Goal: Information Seeking & Learning: Learn about a topic

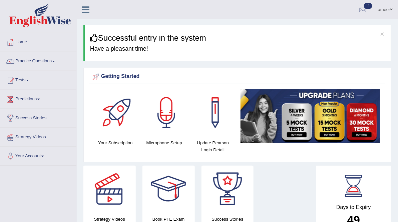
click at [27, 76] on link "Tests" at bounding box center [38, 79] width 76 height 17
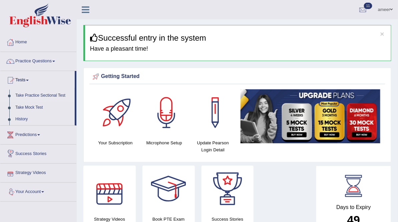
click at [37, 95] on link "Take Practice Sectional Test" at bounding box center [43, 96] width 62 height 12
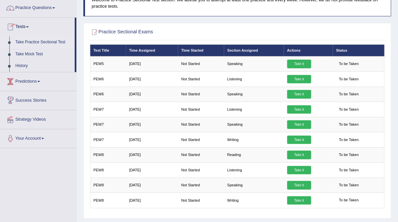
scroll to position [27, 0]
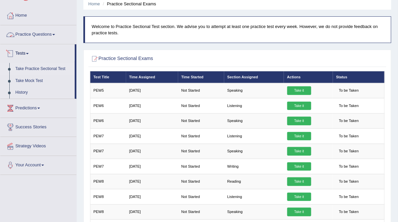
click at [43, 32] on link "Practice Questions" at bounding box center [38, 33] width 76 height 17
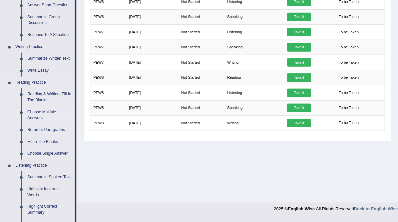
scroll to position [160, 0]
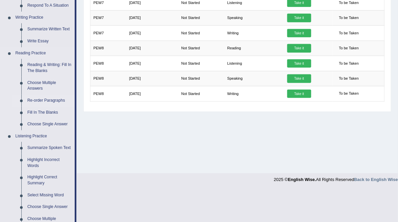
click at [30, 101] on link "Re-order Paragraphs" at bounding box center [49, 101] width 50 height 12
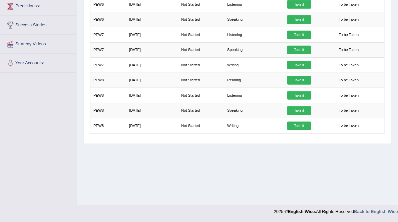
scroll to position [94, 0]
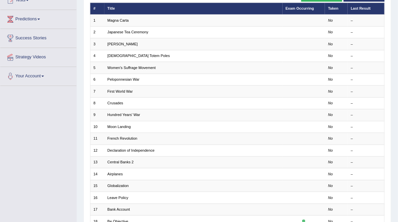
checkbox input "true"
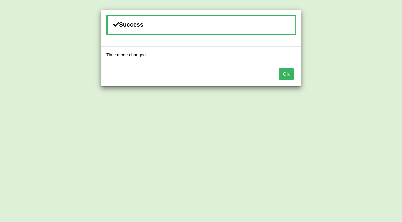
click at [290, 75] on button "OK" at bounding box center [286, 73] width 15 height 11
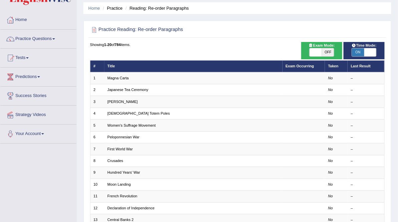
scroll to position [53, 0]
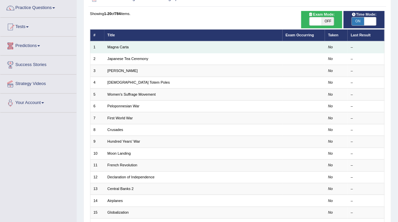
click at [115, 53] on td "Magna Carta" at bounding box center [193, 47] width 178 height 12
click at [129, 49] on link "Magna Carta" at bounding box center [117, 47] width 21 height 4
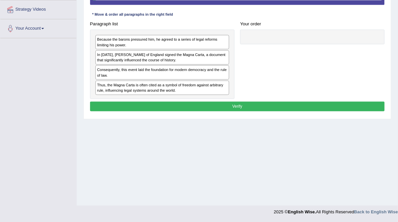
scroll to position [101, 0]
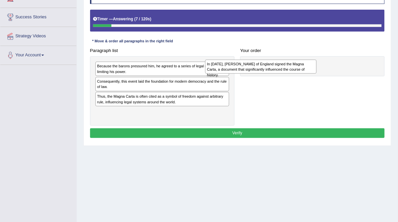
drag, startPoint x: 139, startPoint y: 107, endPoint x: 272, endPoint y: 88, distance: 134.5
click at [272, 74] on div "In [DATE], [PERSON_NAME] of England signed the Magna Carta, a document that sig…" at bounding box center [260, 67] width 111 height 14
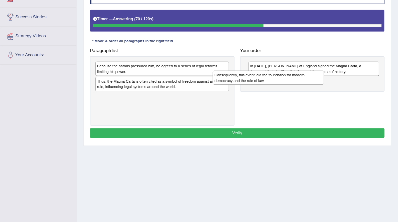
drag, startPoint x: 166, startPoint y: 109, endPoint x: 305, endPoint y: 102, distance: 139.0
click at [305, 85] on div "Consequently, this event laid the foundation for modern democracy and the rule …" at bounding box center [268, 78] width 111 height 14
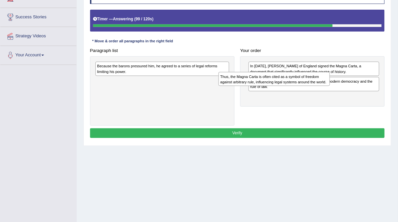
drag, startPoint x: 189, startPoint y: 105, endPoint x: 334, endPoint y: 100, distance: 145.2
click at [330, 86] on div "Thus, the Magna Carta is often cited as a symbol of freedom against arbitrary r…" at bounding box center [274, 79] width 111 height 14
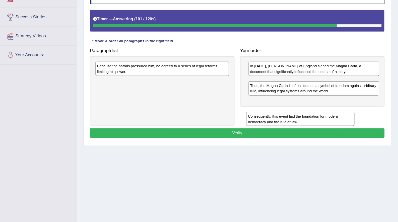
drag, startPoint x: 327, startPoint y: 106, endPoint x: 325, endPoint y: 147, distance: 40.8
click at [325, 126] on div "Consequently, this event laid the foundation for modern democracy and the rule …" at bounding box center [300, 119] width 108 height 14
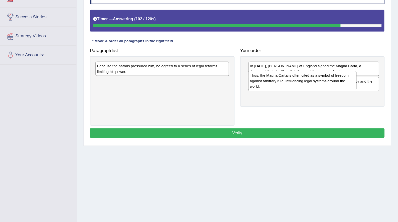
drag, startPoint x: 311, startPoint y: 134, endPoint x: 311, endPoint y: 110, distance: 23.4
click at [311, 90] on div "Thus, the Magna Carta is often cited as a symbol of freedom against arbitrary r…" at bounding box center [302, 80] width 108 height 19
drag, startPoint x: 309, startPoint y: 116, endPoint x: 308, endPoint y: 92, distance: 24.7
click at [308, 90] on div "Thus, the Magna Carta is often cited as a symbol of freedom against arbitrary r…" at bounding box center [302, 80] width 108 height 19
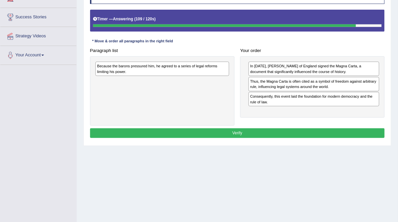
click at [169, 76] on div "Because the barons pressured him, he agreed to a series of legal reforms limiti…" at bounding box center [162, 69] width 134 height 14
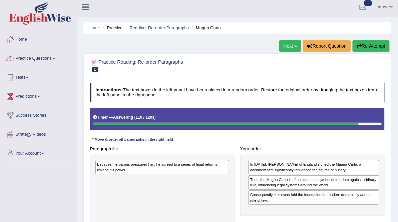
scroll to position [0, 0]
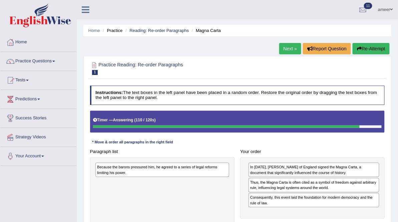
click at [362, 48] on button "Re-Attempt" at bounding box center [371, 48] width 37 height 11
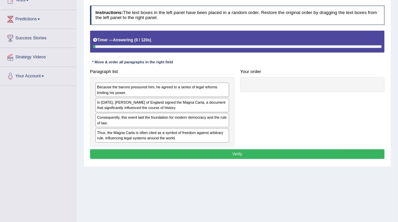
scroll to position [128, 0]
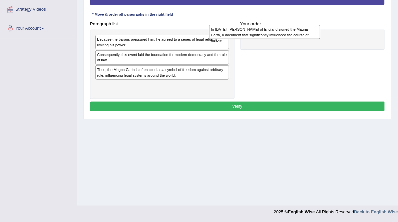
drag, startPoint x: 211, startPoint y: 70, endPoint x: 322, endPoint y: 48, distance: 112.5
click at [320, 39] on div "In [DATE], [PERSON_NAME] of England signed the Magna Carta, a document that sig…" at bounding box center [264, 32] width 111 height 14
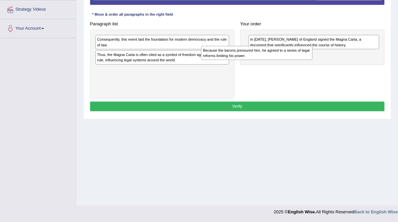
drag, startPoint x: 175, startPoint y: 60, endPoint x: 302, endPoint y: 73, distance: 127.1
click at [302, 60] on div "Because the barons pressured him, he agreed to a series of legal reforms limiti…" at bounding box center [256, 53] width 111 height 14
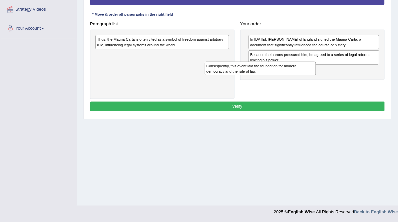
drag, startPoint x: 196, startPoint y: 58, endPoint x: 323, endPoint y: 90, distance: 131.3
click at [316, 76] on div "Consequently, this event laid the foundation for modern democracy and the rule …" at bounding box center [260, 69] width 111 height 14
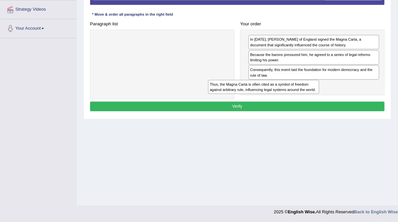
drag, startPoint x: 180, startPoint y: 63, endPoint x: 317, endPoint y: 114, distance: 146.0
click at [316, 94] on div "Thus, the Magna Carta is often cited as a symbol of freedom against arbitrary r…" at bounding box center [263, 87] width 111 height 14
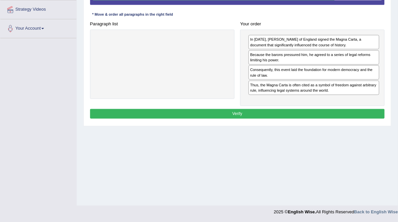
click at [269, 119] on button "Verify" at bounding box center [237, 114] width 295 height 10
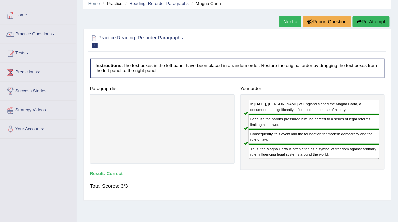
scroll to position [0, 0]
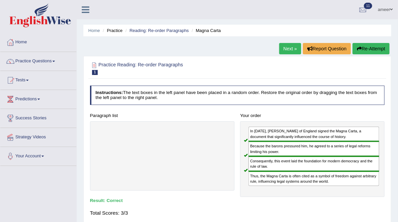
click at [291, 50] on link "Next »" at bounding box center [290, 48] width 22 height 11
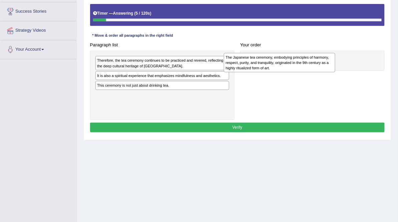
drag, startPoint x: 213, startPoint y: 105, endPoint x: 322, endPoint y: 81, distance: 112.0
click at [329, 72] on div "The Japanese tea ceremony, embodying principles of harmony, respect, purity, an…" at bounding box center [279, 62] width 111 height 19
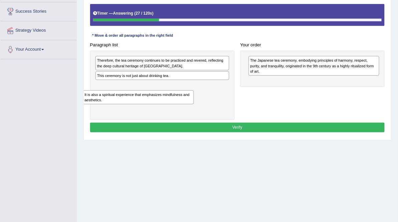
drag, startPoint x: 205, startPoint y: 101, endPoint x: 195, endPoint y: 121, distance: 22.7
click at [194, 104] on div "It is also a spiritual experience that emphasizes mindfulness and aesthetics." at bounding box center [138, 97] width 111 height 14
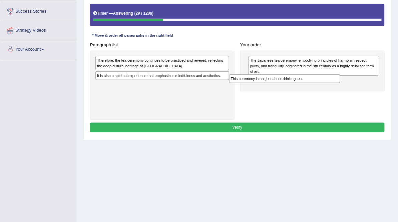
drag, startPoint x: 194, startPoint y: 95, endPoint x: 351, endPoint y: 100, distance: 157.5
click at [340, 83] on div "This ceremony is not just about drinking tea." at bounding box center [284, 78] width 111 height 9
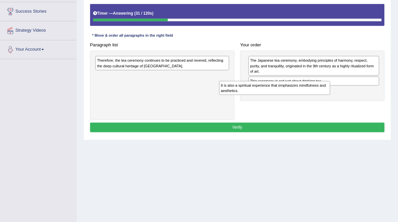
drag, startPoint x: 190, startPoint y: 104, endPoint x: 338, endPoint y: 116, distance: 149.0
click at [330, 95] on div "It is also a spiritual experience that emphasizes mindfulness and aesthetics." at bounding box center [274, 88] width 111 height 14
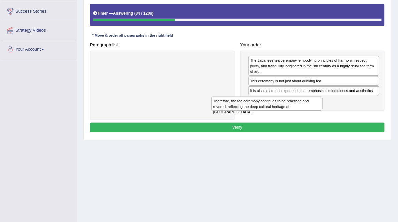
drag, startPoint x: 246, startPoint y: 112, endPoint x: 343, endPoint y: 133, distance: 99.3
click at [323, 111] on div "Therefore, the tea ceremony continues to be practiced and revered, reflecting t…" at bounding box center [267, 104] width 111 height 14
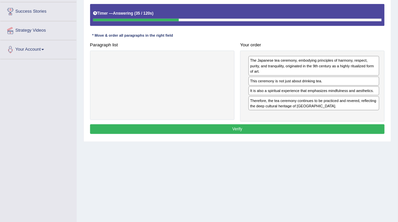
click at [261, 139] on div "Instructions: The text boxes in the left panel have been placed in a random ord…" at bounding box center [237, 57] width 298 height 162
click at [266, 134] on button "Verify" at bounding box center [237, 129] width 295 height 10
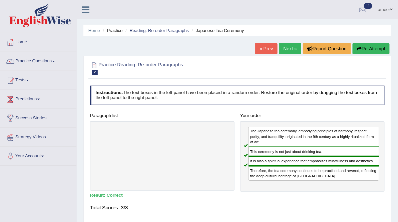
click at [279, 47] on link "Next »" at bounding box center [290, 48] width 22 height 11
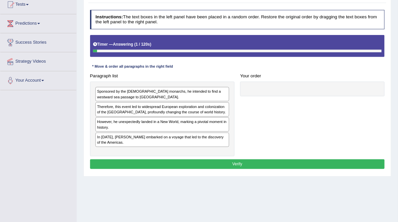
scroll to position [107, 0]
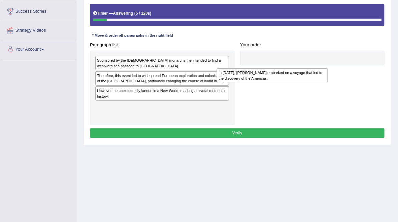
drag, startPoint x: 159, startPoint y: 139, endPoint x: 305, endPoint y: 92, distance: 153.0
click at [305, 82] on div "In 1492, Christopher Columbus embarked on a voyage that led to the discovery of…" at bounding box center [272, 75] width 111 height 14
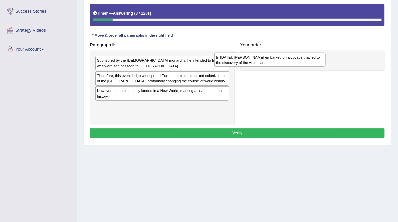
drag, startPoint x: 181, startPoint y: 141, endPoint x: 321, endPoint y: 79, distance: 153.1
click at [321, 67] on div "In 1492, Christopher Columbus embarked on a voyage that led to the discovery of…" at bounding box center [269, 60] width 111 height 14
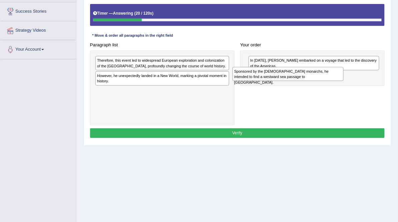
drag, startPoint x: 196, startPoint y: 85, endPoint x: 376, endPoint y: 98, distance: 180.6
click at [344, 81] on div "Sponsored by the Spanish monarchs, he intended to find a westward sea passage t…" at bounding box center [288, 74] width 111 height 14
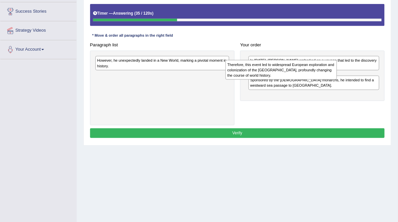
drag, startPoint x: 189, startPoint y: 86, endPoint x: 336, endPoint y: 91, distance: 147.9
click at [337, 79] on div "Therefore, this event led to widespread European exploration and colonization o…" at bounding box center [281, 69] width 111 height 19
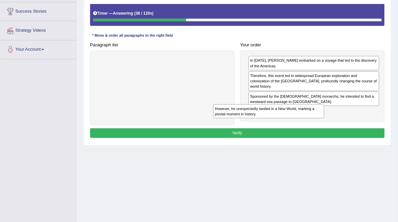
drag, startPoint x: 205, startPoint y: 84, endPoint x: 344, endPoint y: 141, distance: 150.1
click at [324, 118] on div "However, he unexpectedly landed in a New World, marking a pivotal moment in his…" at bounding box center [268, 111] width 111 height 14
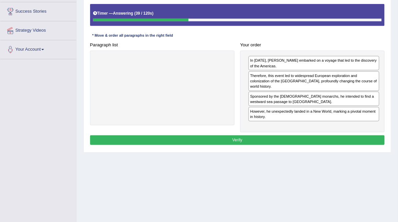
click at [308, 145] on button "Verify" at bounding box center [237, 140] width 295 height 10
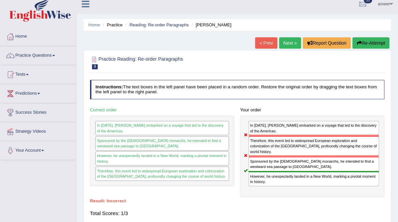
scroll to position [0, 0]
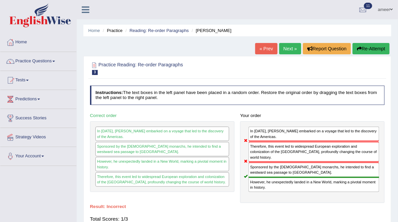
click at [291, 51] on link "Next »" at bounding box center [290, 48] width 22 height 11
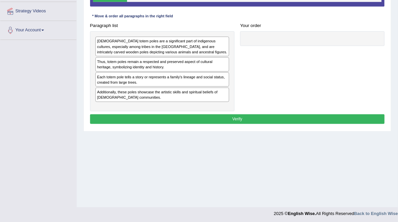
scroll to position [128, 0]
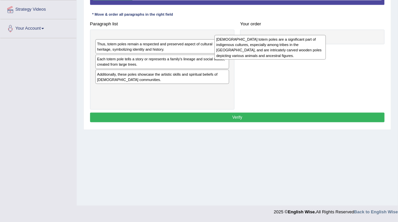
drag, startPoint x: 171, startPoint y: 69, endPoint x: 312, endPoint y: 69, distance: 140.5
click at [312, 60] on div "Native American totem poles are a significant part of indigenous cultures, espe…" at bounding box center [270, 47] width 111 height 25
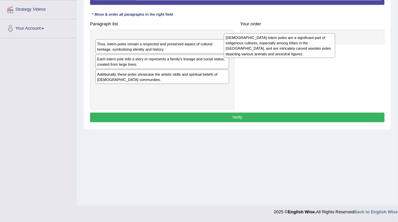
drag, startPoint x: 165, startPoint y: 69, endPoint x: 316, endPoint y: 67, distance: 151.5
click at [316, 58] on div "Native American totem poles are a significant part of indigenous cultures, espe…" at bounding box center [279, 45] width 111 height 25
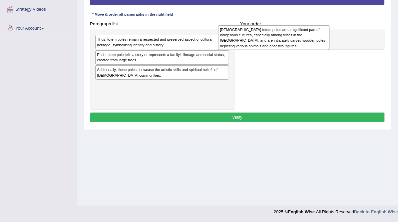
drag, startPoint x: 164, startPoint y: 69, endPoint x: 308, endPoint y: 60, distance: 144.4
click at [308, 50] on div "Native American totem poles are a significant part of indigenous cultures, espe…" at bounding box center [273, 37] width 111 height 25
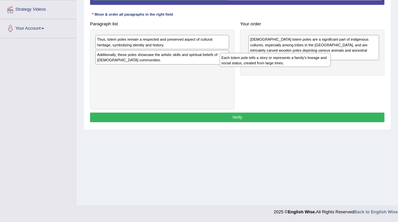
drag, startPoint x: 156, startPoint y: 81, endPoint x: 303, endPoint y: 85, distance: 146.5
click at [303, 67] on div "Each totem pole tells a story or represents a family's lineage and social statu…" at bounding box center [275, 60] width 111 height 14
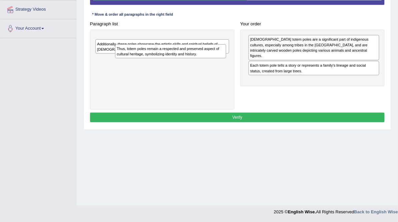
drag, startPoint x: 202, startPoint y: 62, endPoint x: 210, endPoint y: 72, distance: 13.0
click at [211, 58] on div "Thus, totem poles remain a respected and preserved aspect of cultural heritage,…" at bounding box center [170, 51] width 111 height 14
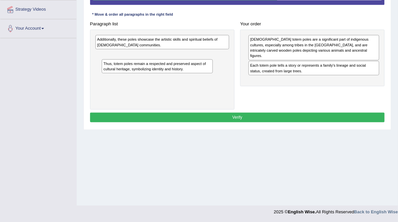
drag, startPoint x: 194, startPoint y: 64, endPoint x: 194, endPoint y: 91, distance: 27.7
click at [198, 73] on div "Thus, totem poles remain a respected and preserved aspect of cultural heritage,…" at bounding box center [157, 66] width 111 height 14
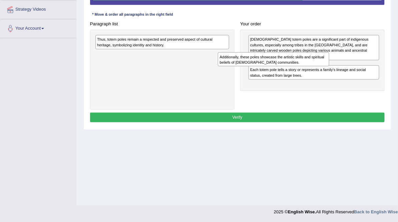
drag, startPoint x: 193, startPoint y: 63, endPoint x: 337, endPoint y: 83, distance: 145.9
click at [329, 66] on div "Additionally, these poles showcase the artistic skills and spiritual beliefs of…" at bounding box center [273, 59] width 111 height 14
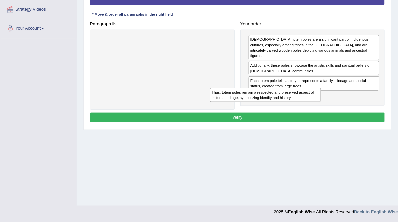
drag, startPoint x: 205, startPoint y: 61, endPoint x: 349, endPoint y: 126, distance: 158.6
click at [321, 102] on div "Thus, totem poles remain a respected and preserved aspect of cultural heritage,…" at bounding box center [265, 95] width 111 height 14
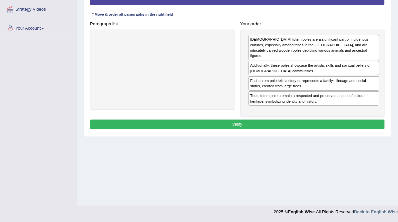
click at [289, 129] on button "Verify" at bounding box center [237, 125] width 295 height 10
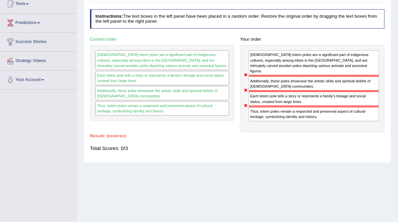
scroll to position [80, 0]
